Goal: Task Accomplishment & Management: Manage account settings

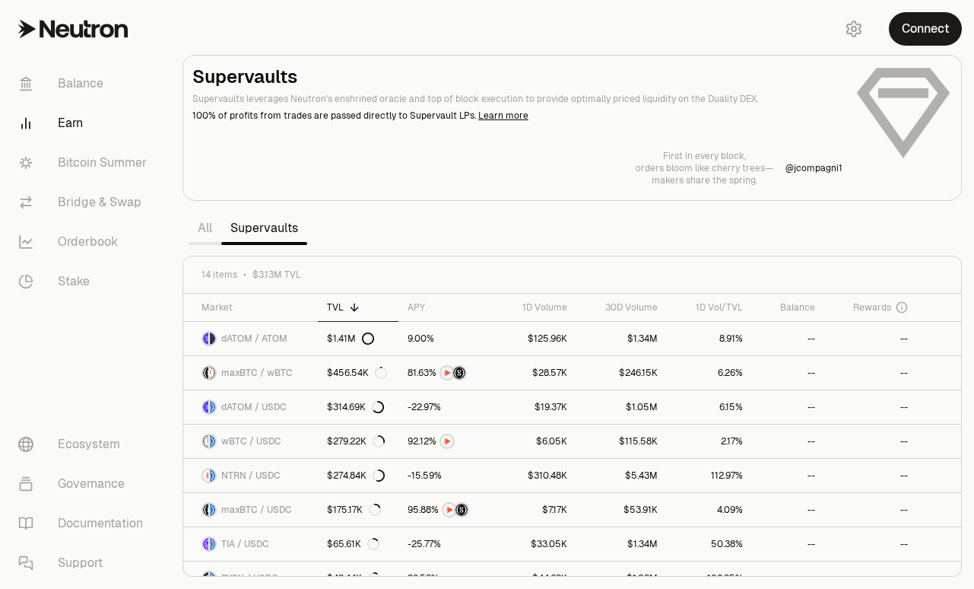
click at [924, 27] on button "Connect" at bounding box center [925, 28] width 73 height 33
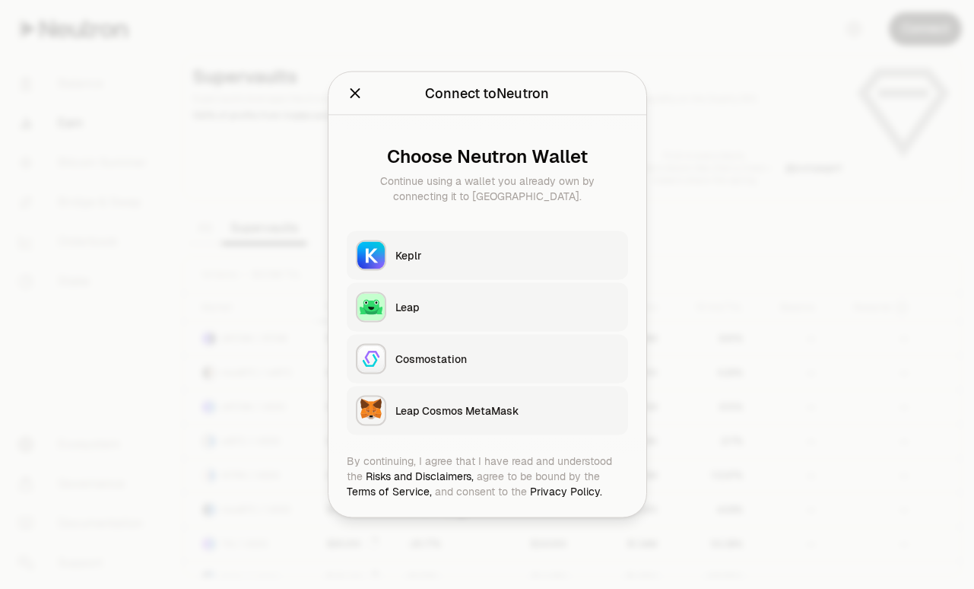
click at [495, 275] on button "Keplr" at bounding box center [487, 255] width 281 height 49
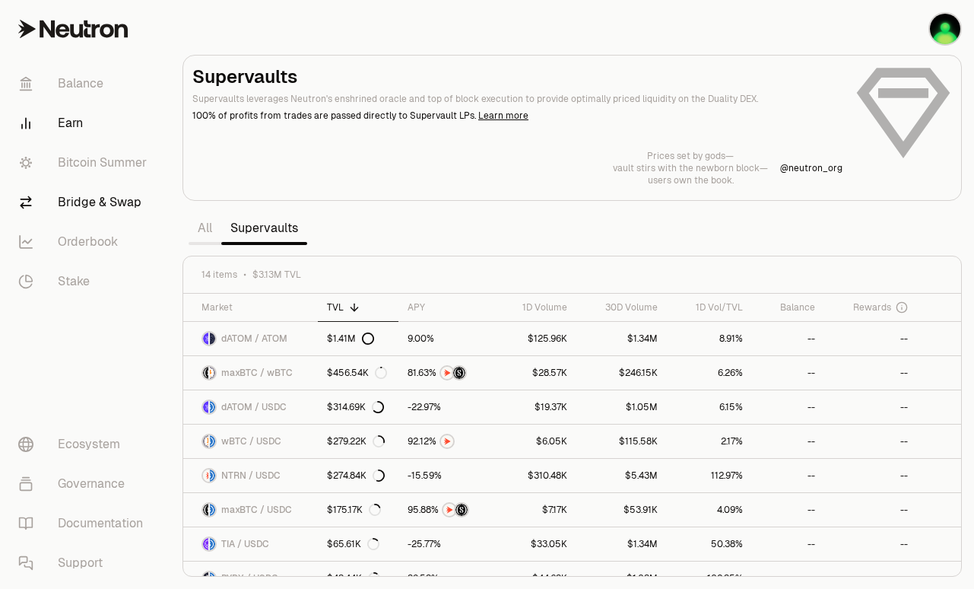
click at [87, 210] on link "Bridge & Swap" at bounding box center [85, 203] width 158 height 40
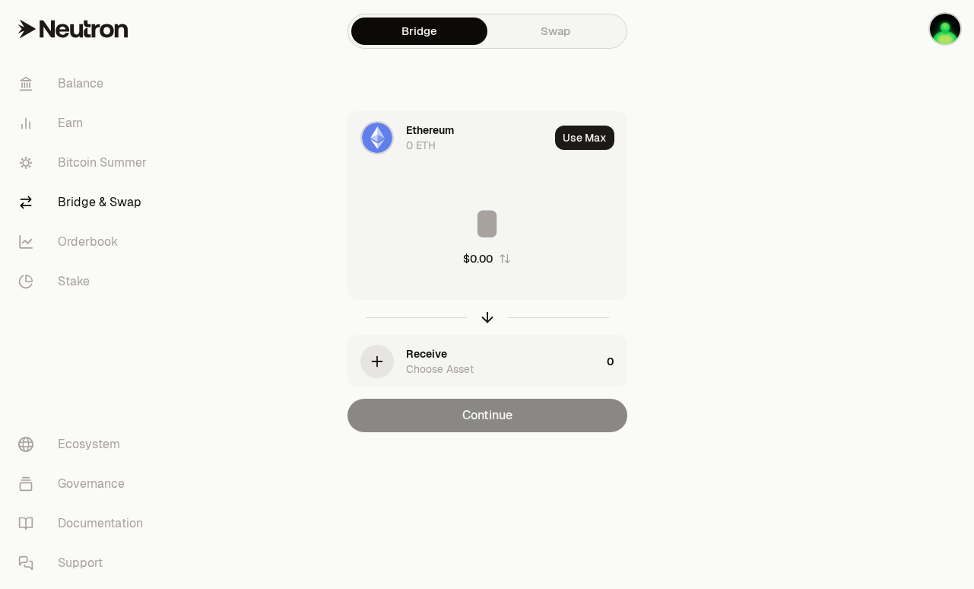
click at [399, 144] on div "Ethereum 0 ETH" at bounding box center [448, 138] width 201 height 52
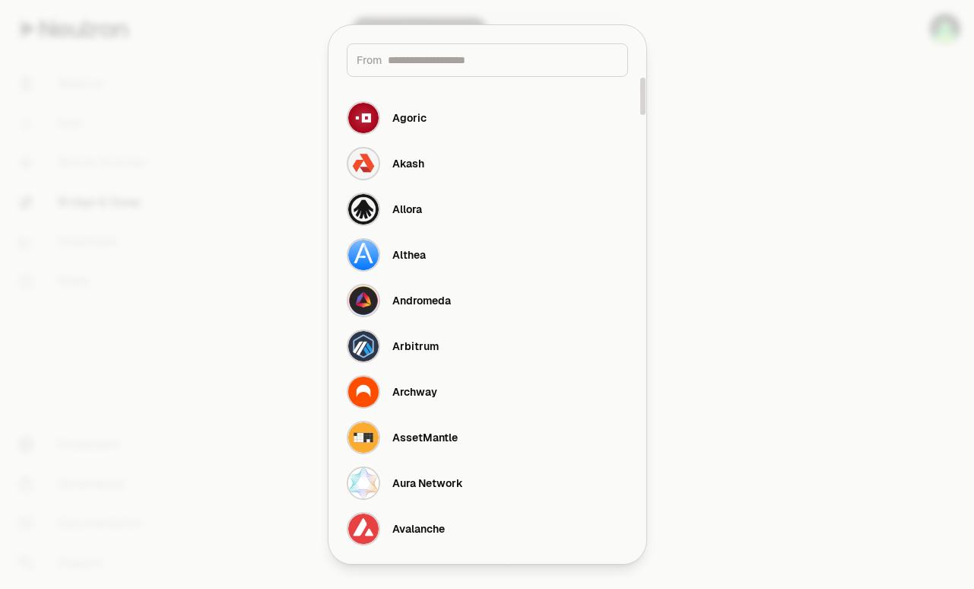
click at [763, 126] on div at bounding box center [487, 294] width 974 height 589
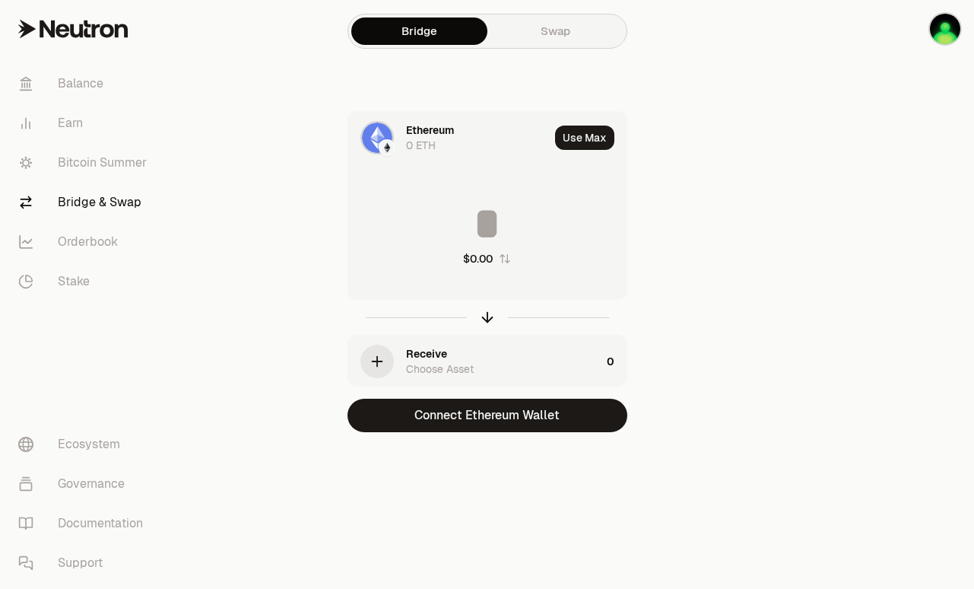
click at [519, 29] on link "Swap" at bounding box center [556, 30] width 136 height 27
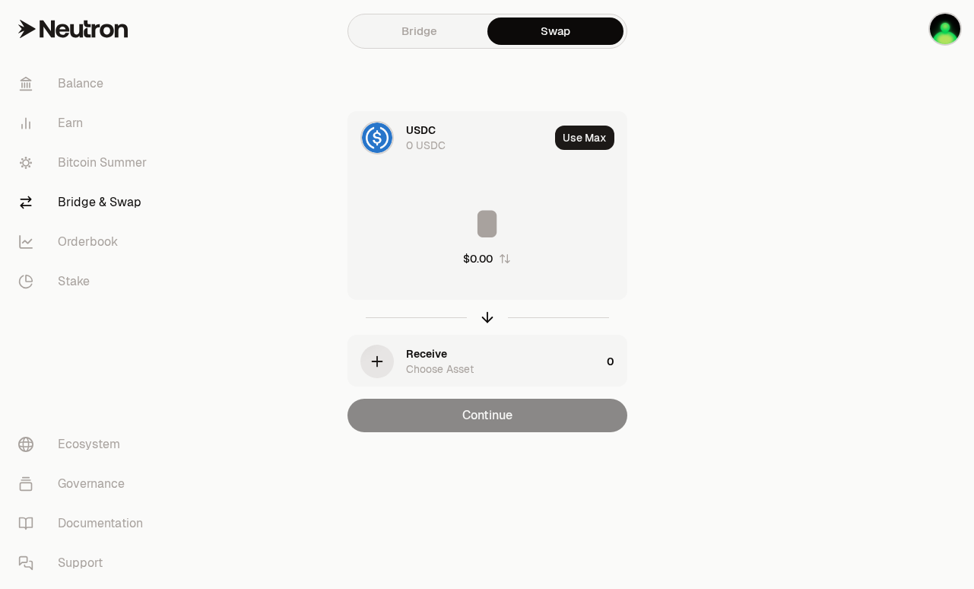
click at [401, 122] on div "USDC 0 USDC" at bounding box center [448, 138] width 201 height 52
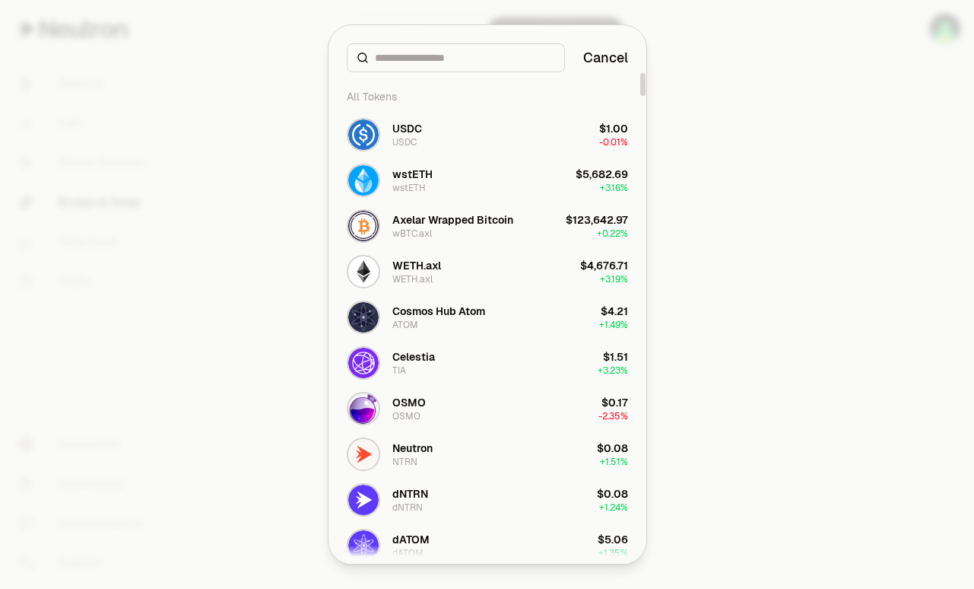
click at [828, 256] on div at bounding box center [487, 294] width 974 height 589
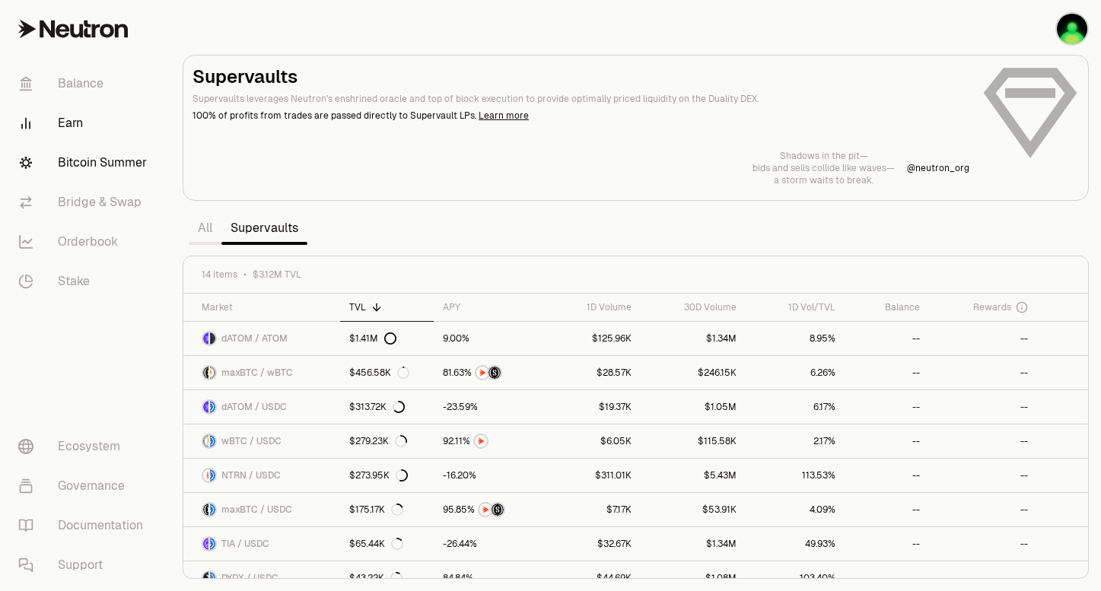
click at [84, 158] on link "Bitcoin Summer" at bounding box center [85, 163] width 158 height 40
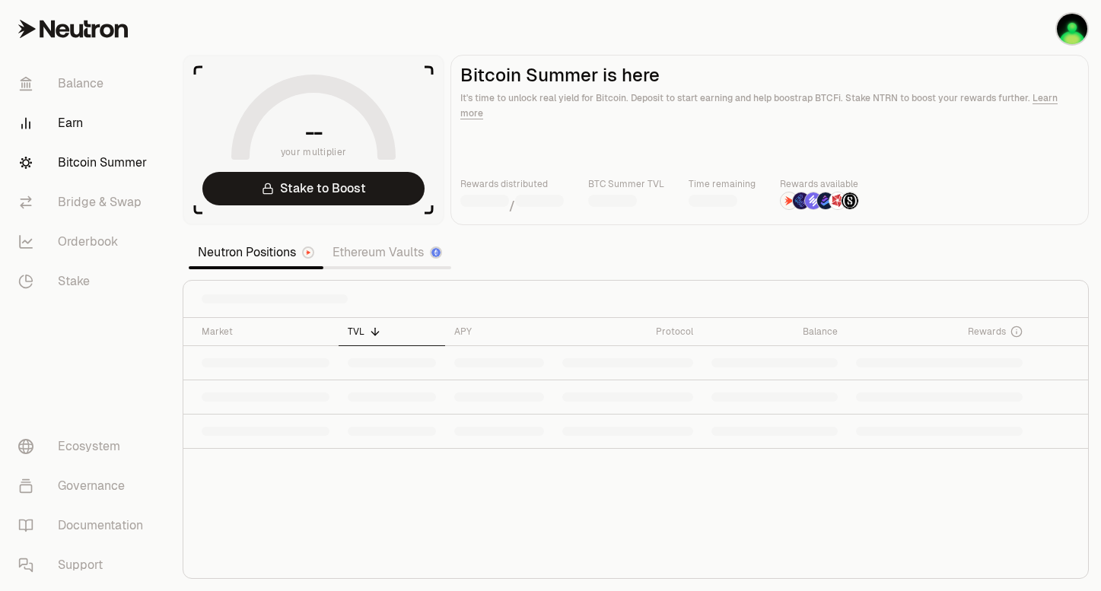
click at [87, 129] on link "Earn" at bounding box center [85, 123] width 158 height 40
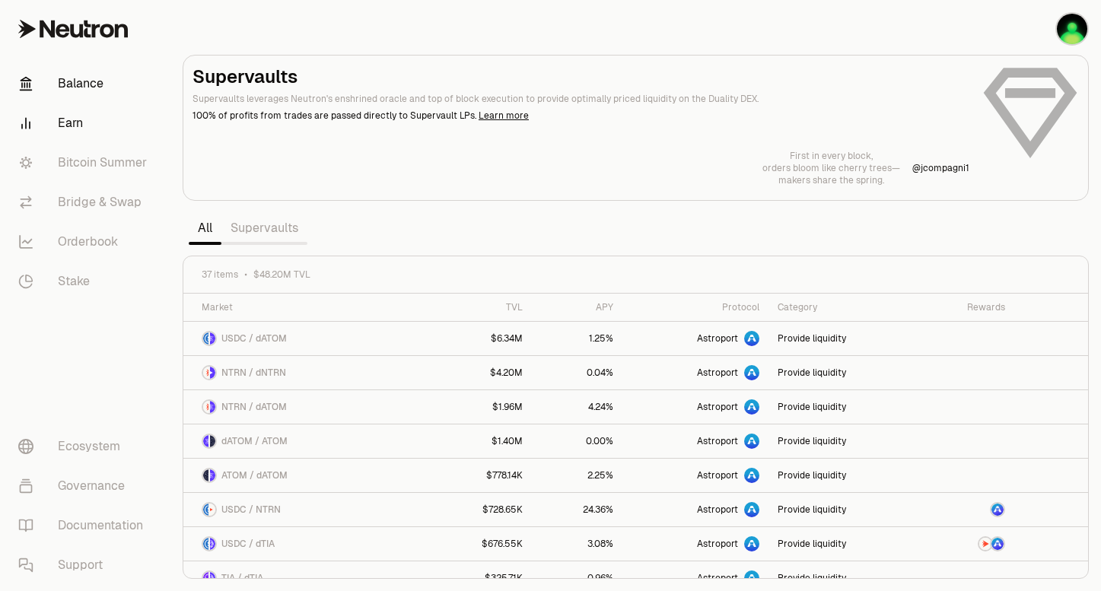
click at [79, 84] on link "Balance" at bounding box center [85, 84] width 158 height 40
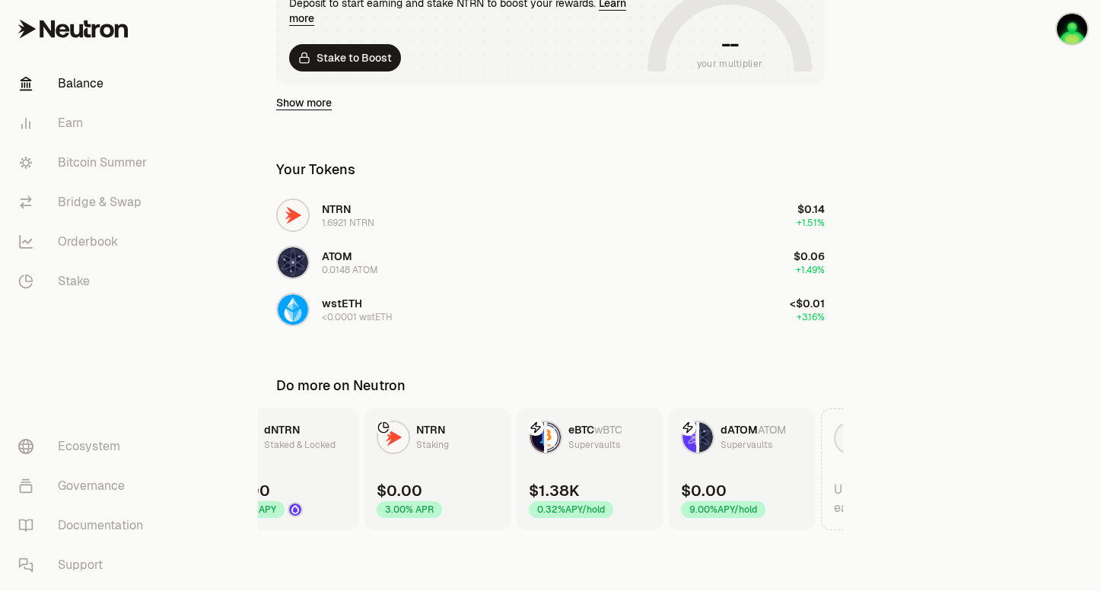
scroll to position [0, 206]
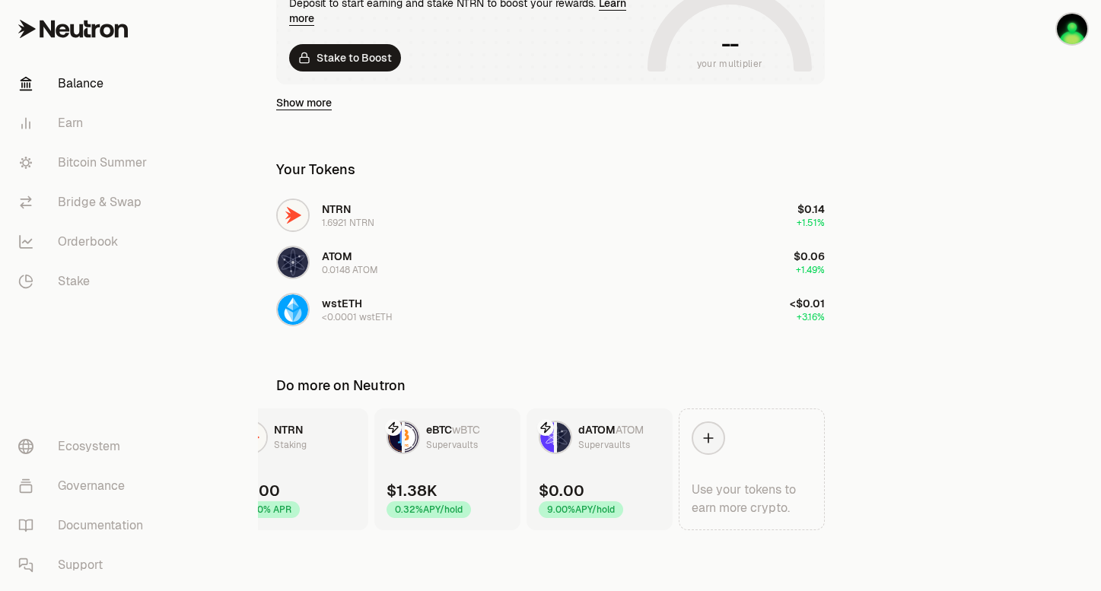
click at [429, 453] on div "eBTC wBTC Supervaults" at bounding box center [433, 437] width 94 height 33
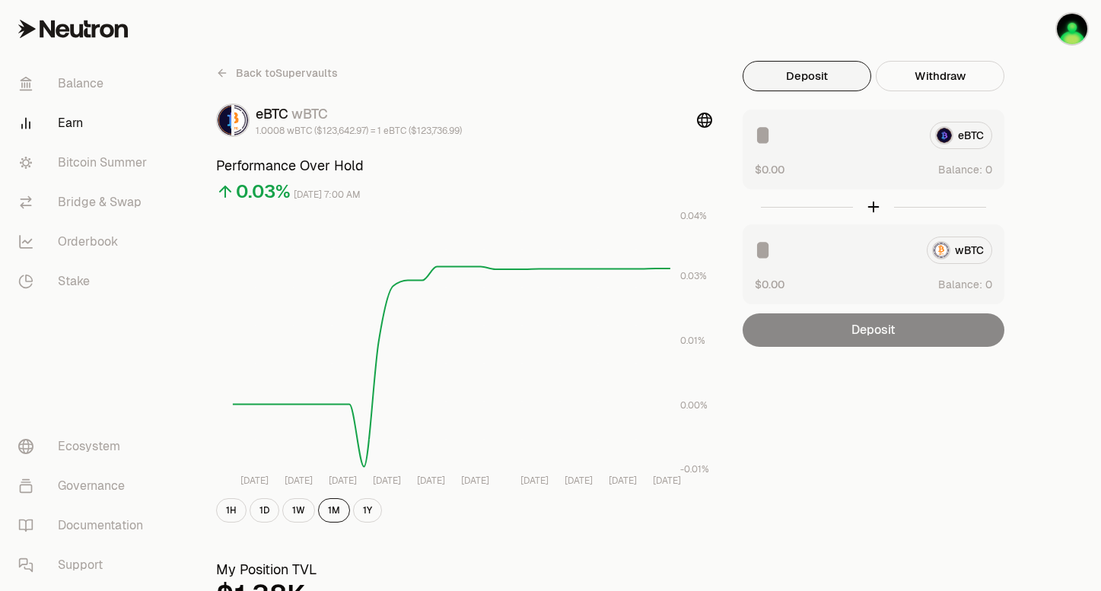
click at [218, 69] on icon at bounding box center [222, 73] width 12 height 12
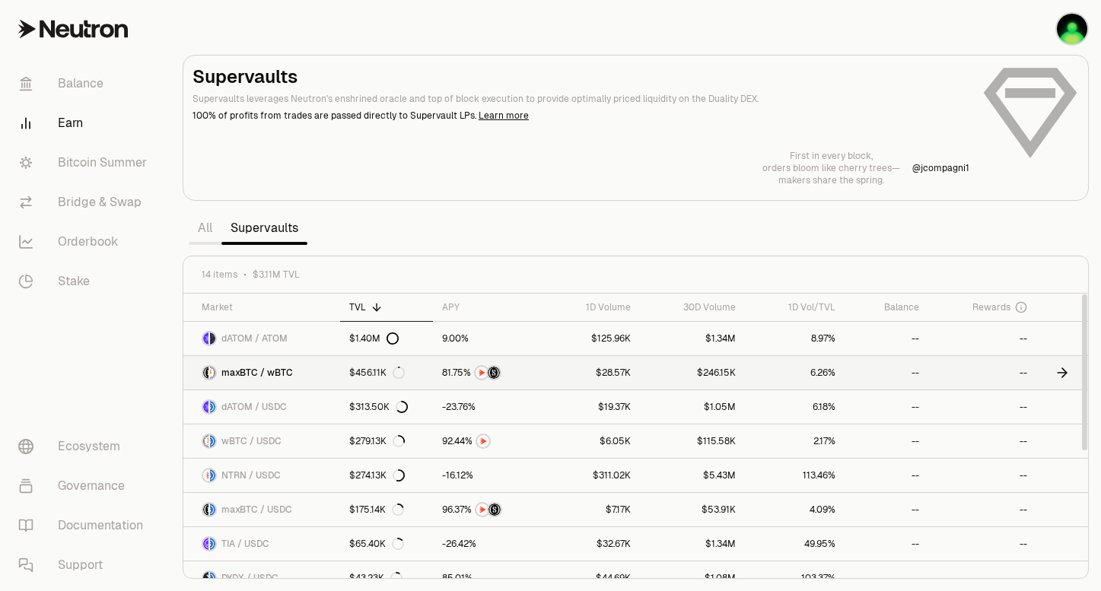
scroll to position [222, 0]
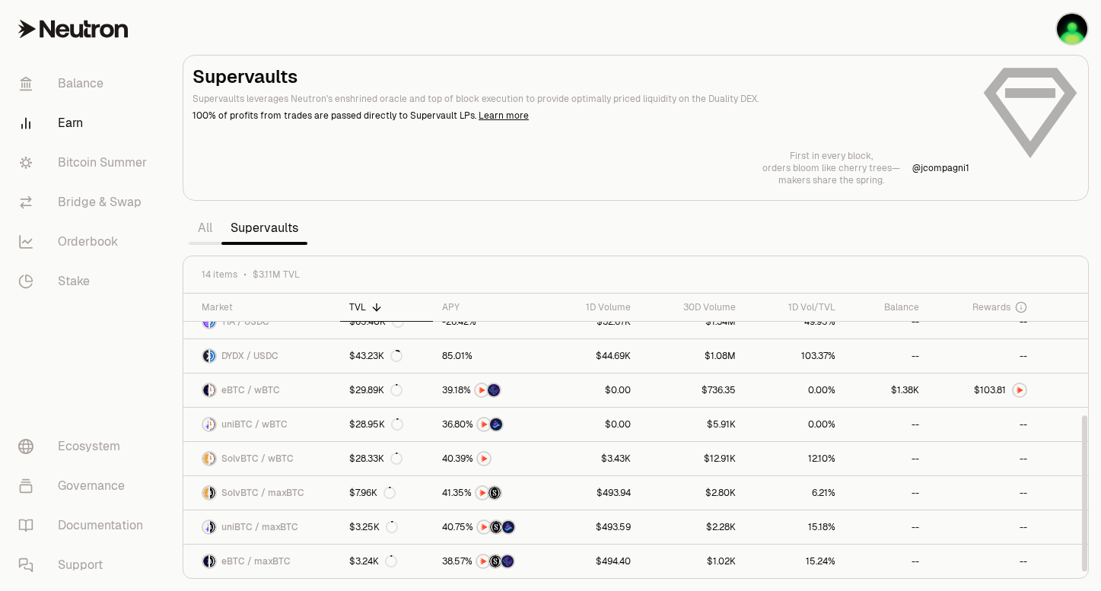
click at [199, 237] on link "All" at bounding box center [205, 228] width 33 height 30
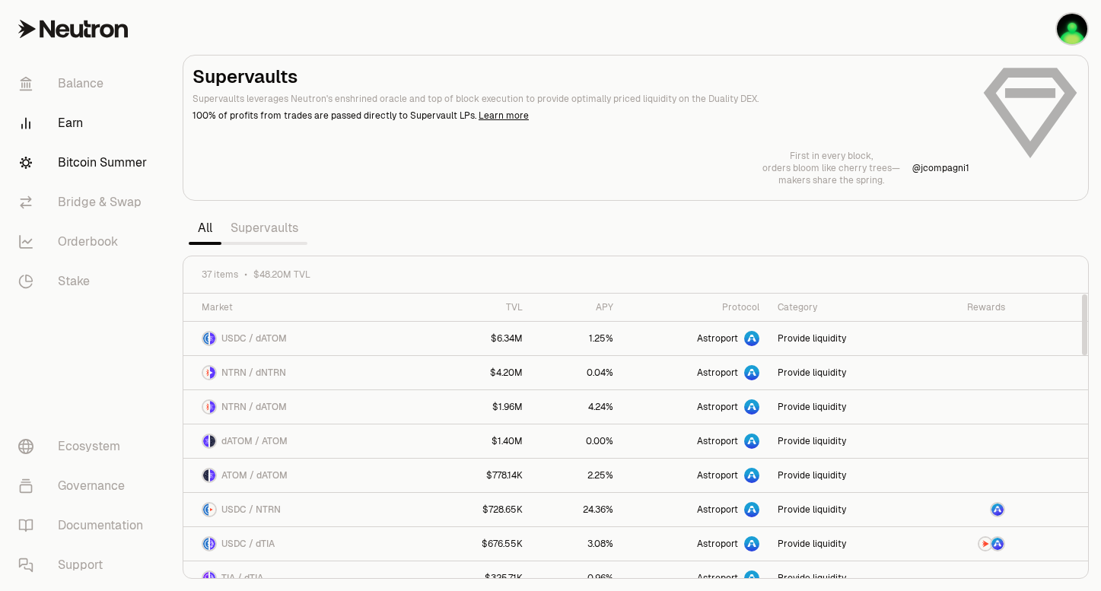
click at [89, 162] on link "Bitcoin Summer" at bounding box center [85, 163] width 158 height 40
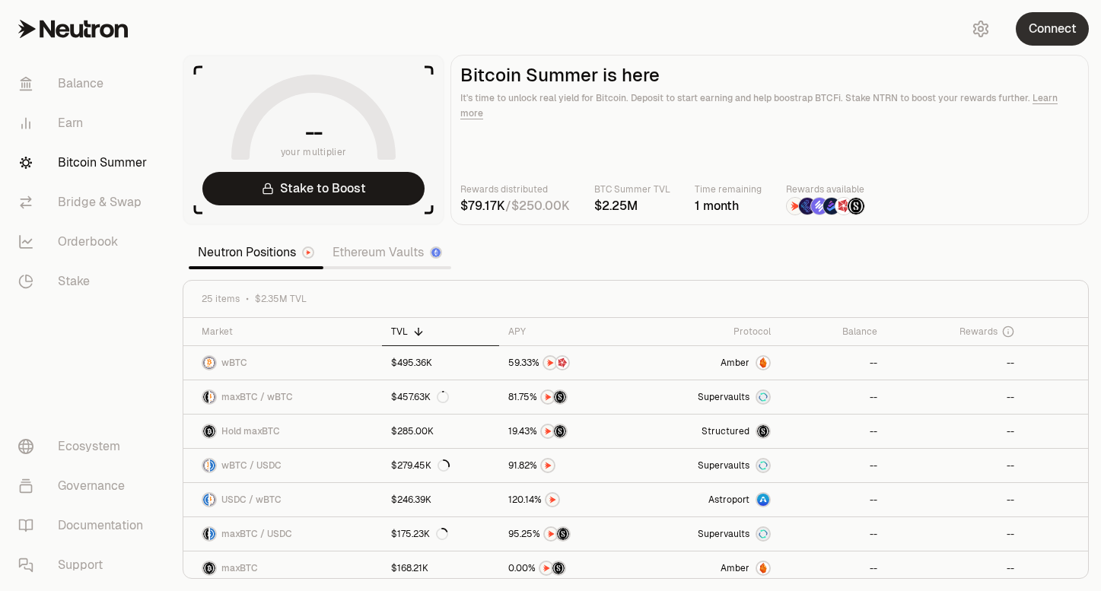
click at [1062, 33] on button "Connect" at bounding box center [1051, 28] width 73 height 33
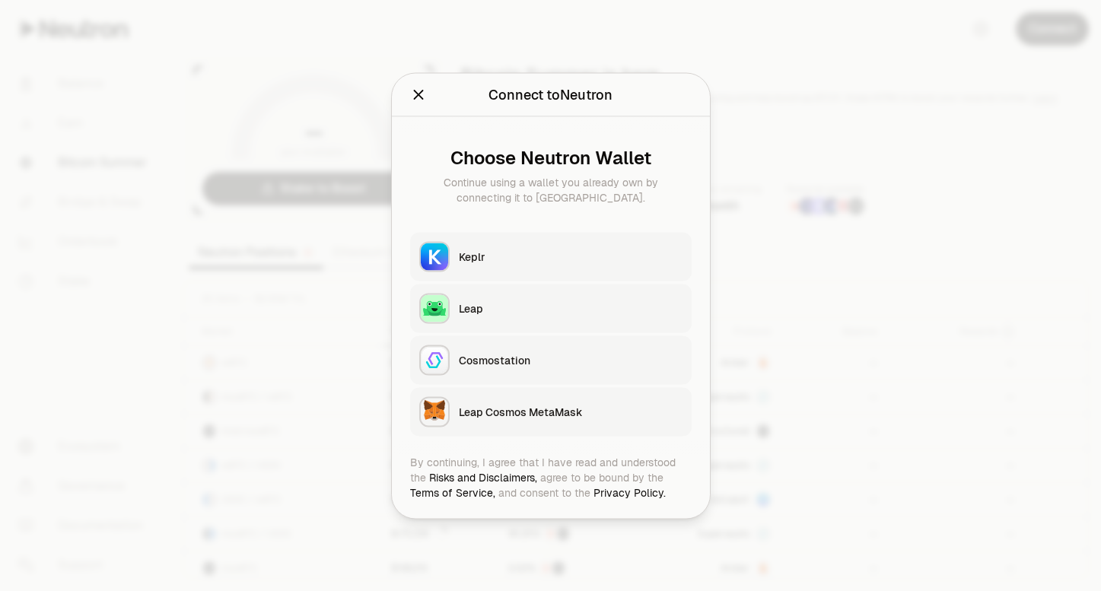
click at [408, 262] on div "Choose Neutron Wallet Continue using a wallet you already own by connecting it …" at bounding box center [551, 285] width 318 height 338
click at [463, 261] on div "Keplr" at bounding box center [571, 256] width 224 height 15
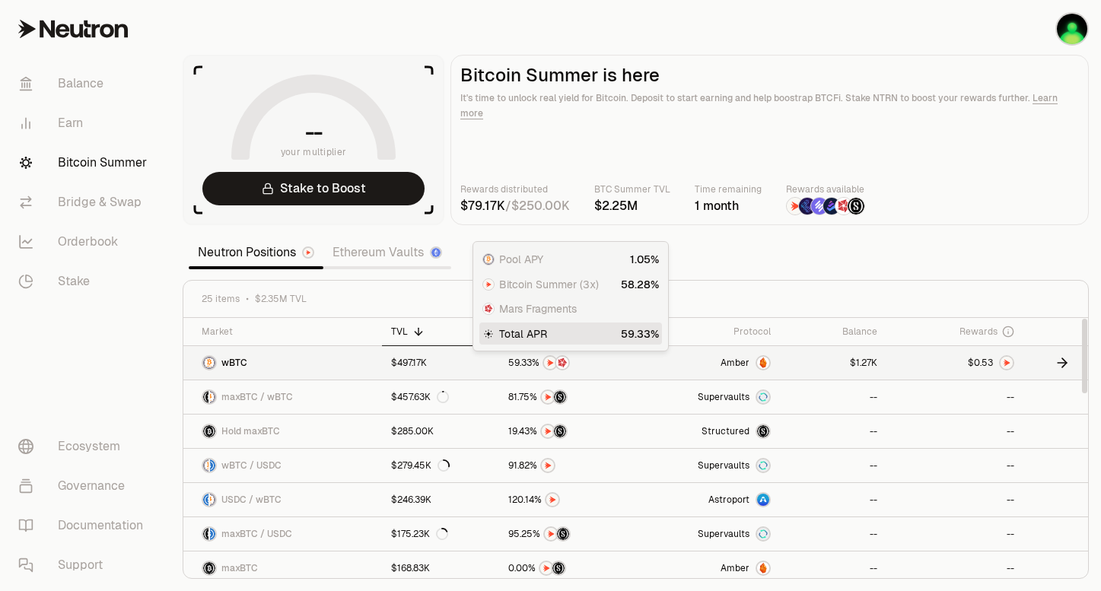
click at [862, 359] on span "2" at bounding box center [863, 363] width 5 height 11
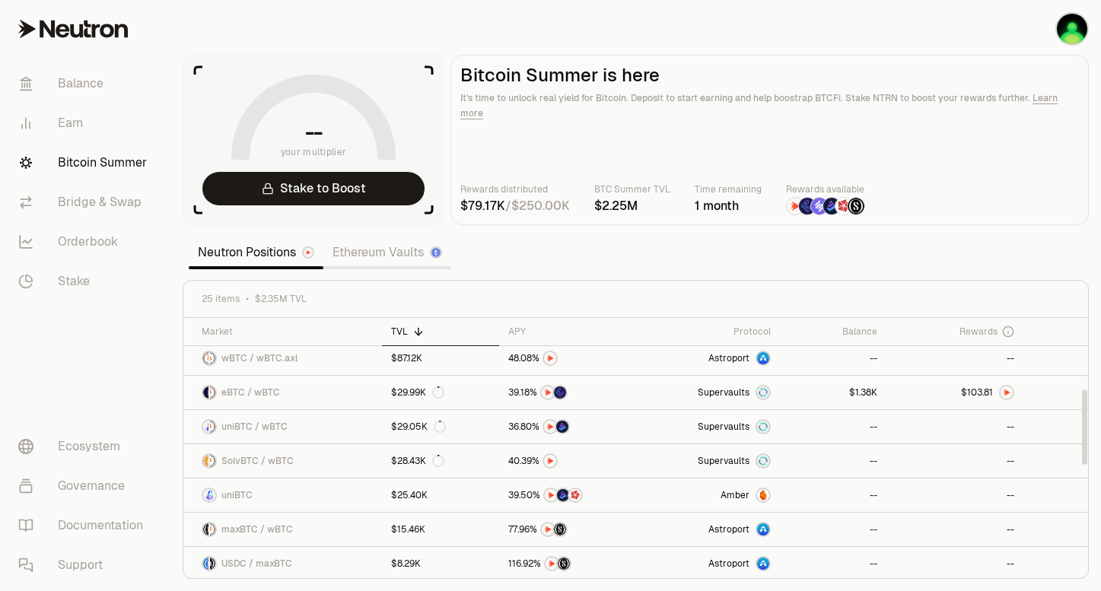
scroll to position [253, 0]
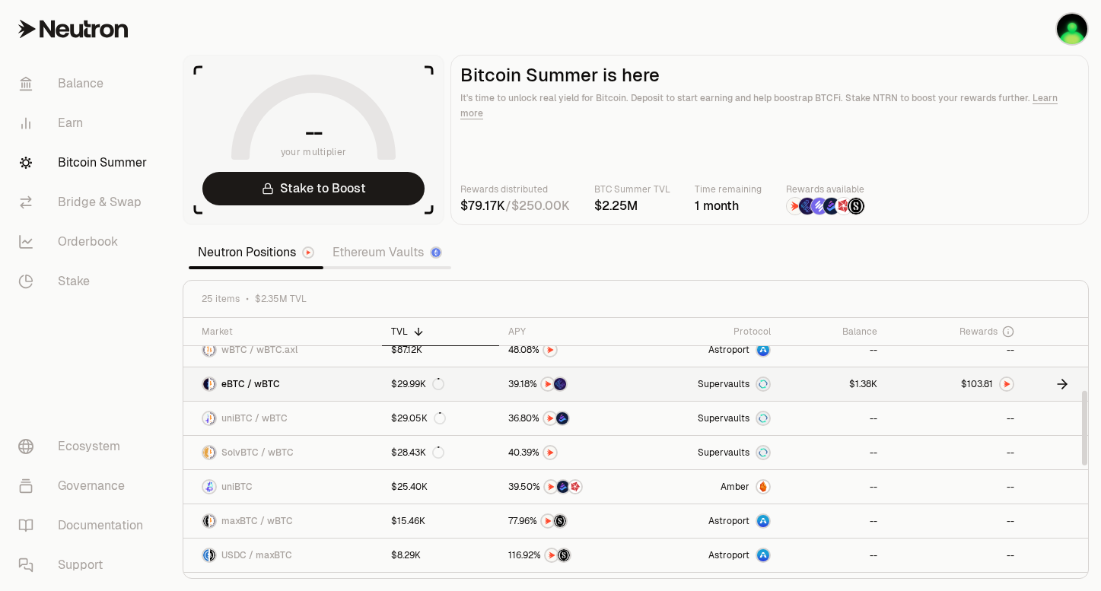
click at [847, 395] on link at bounding box center [833, 383] width 106 height 33
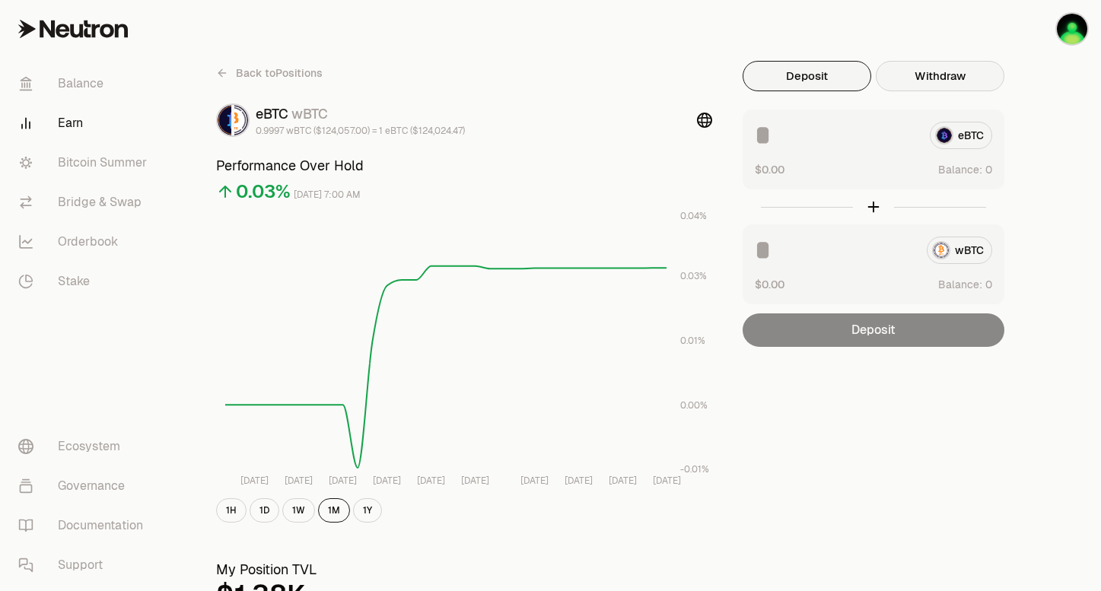
click at [930, 69] on button "Withdraw" at bounding box center [939, 76] width 129 height 30
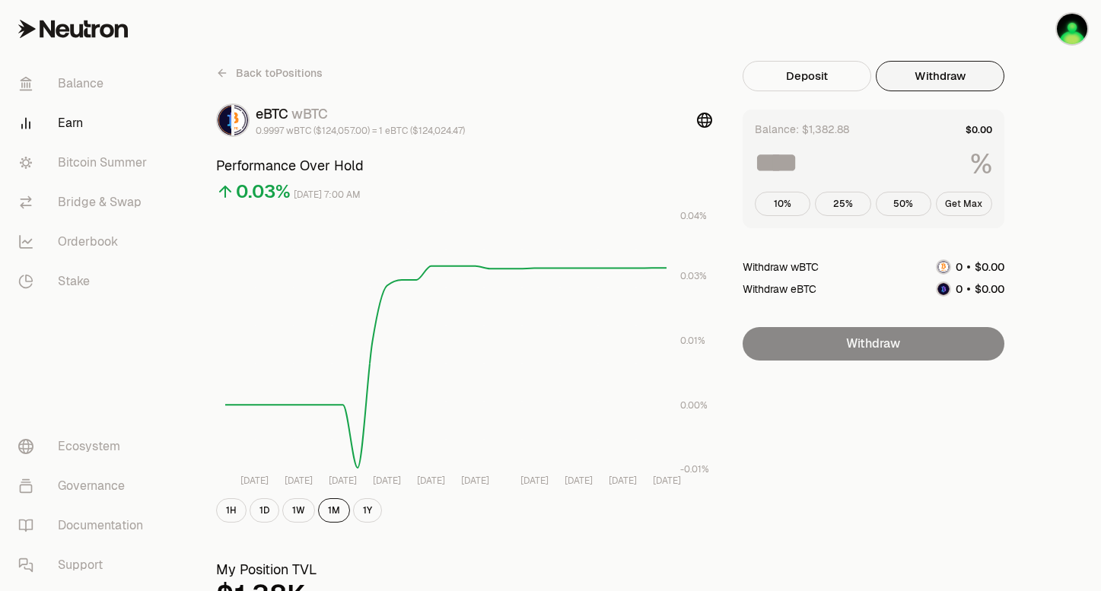
click at [971, 193] on button "Get Max" at bounding box center [964, 204] width 56 height 24
type input "***"
